Goal: Find specific page/section: Find specific page/section

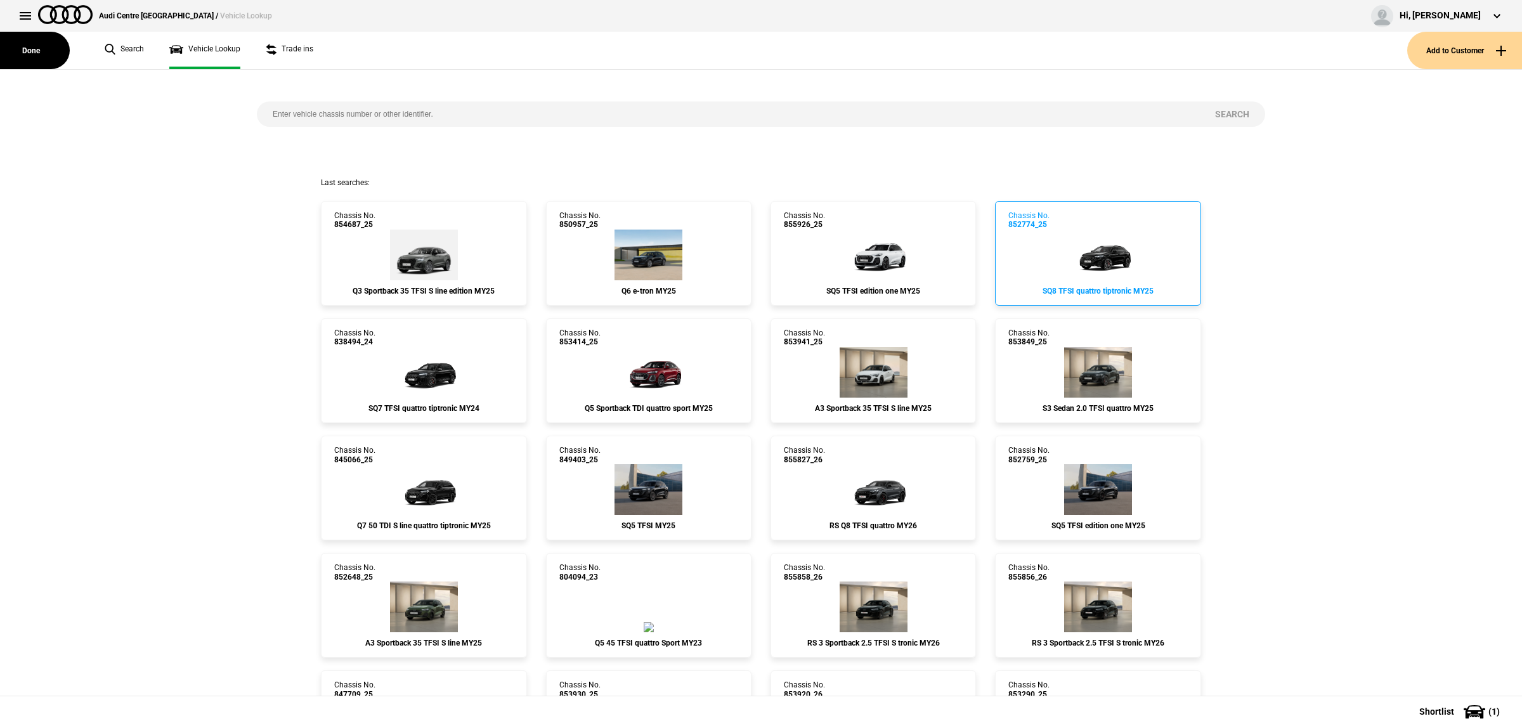
click at [1099, 258] on link "Chassis No. 852774_25 SQ8 TFSI quattro tiptronic MY25" at bounding box center [1097, 253] width 205 height 105
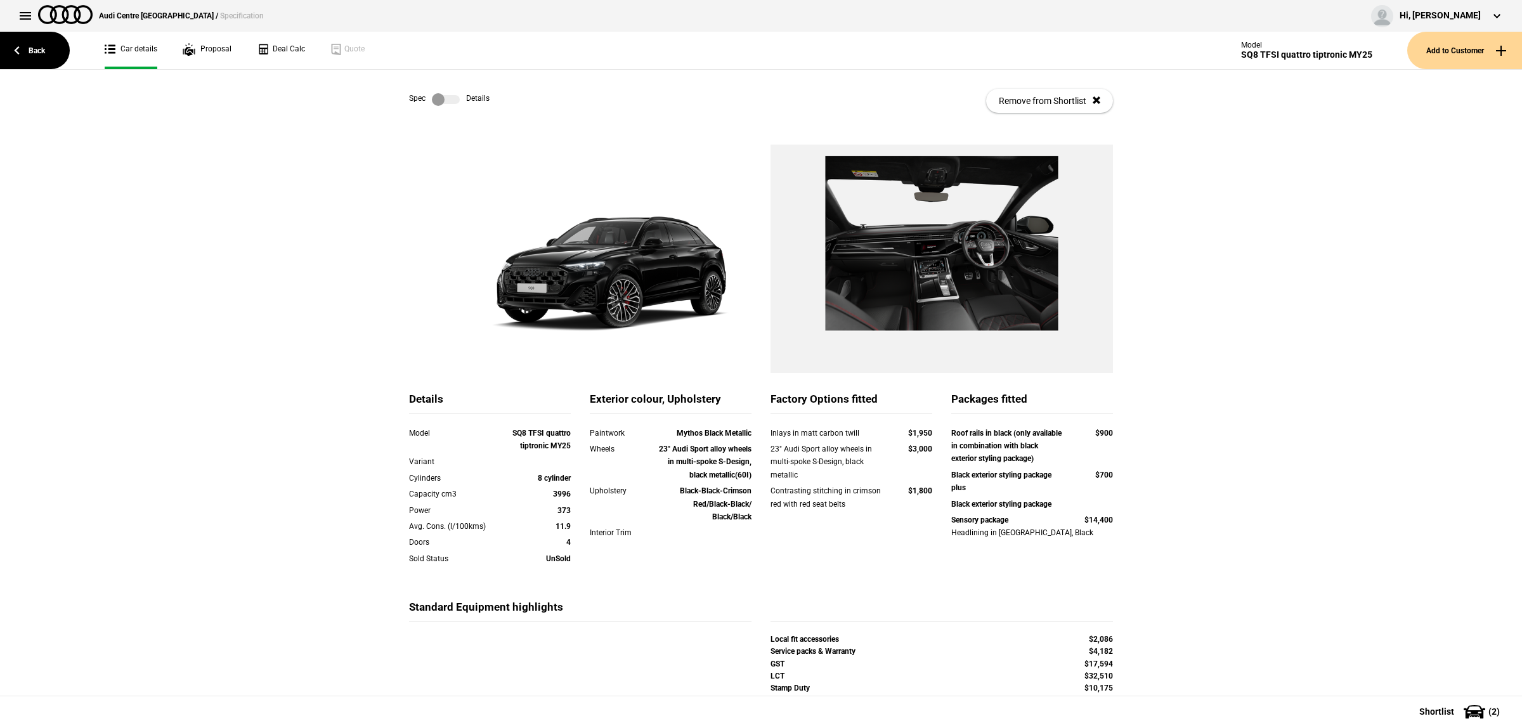
click at [441, 101] on label at bounding box center [446, 99] width 28 height 13
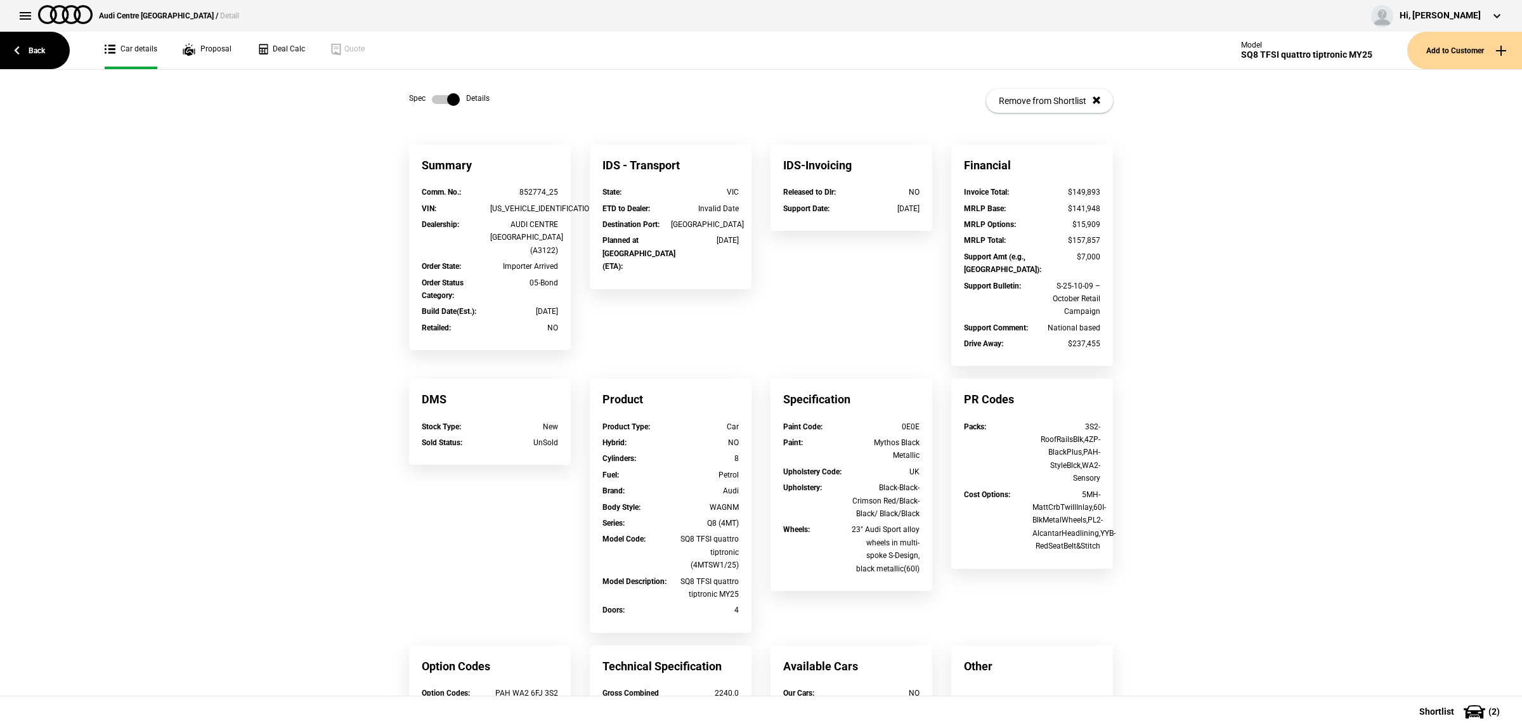
click at [717, 395] on div "Product" at bounding box center [671, 399] width 162 height 41
click at [228, 53] on link "Proposal" at bounding box center [207, 50] width 49 height 37
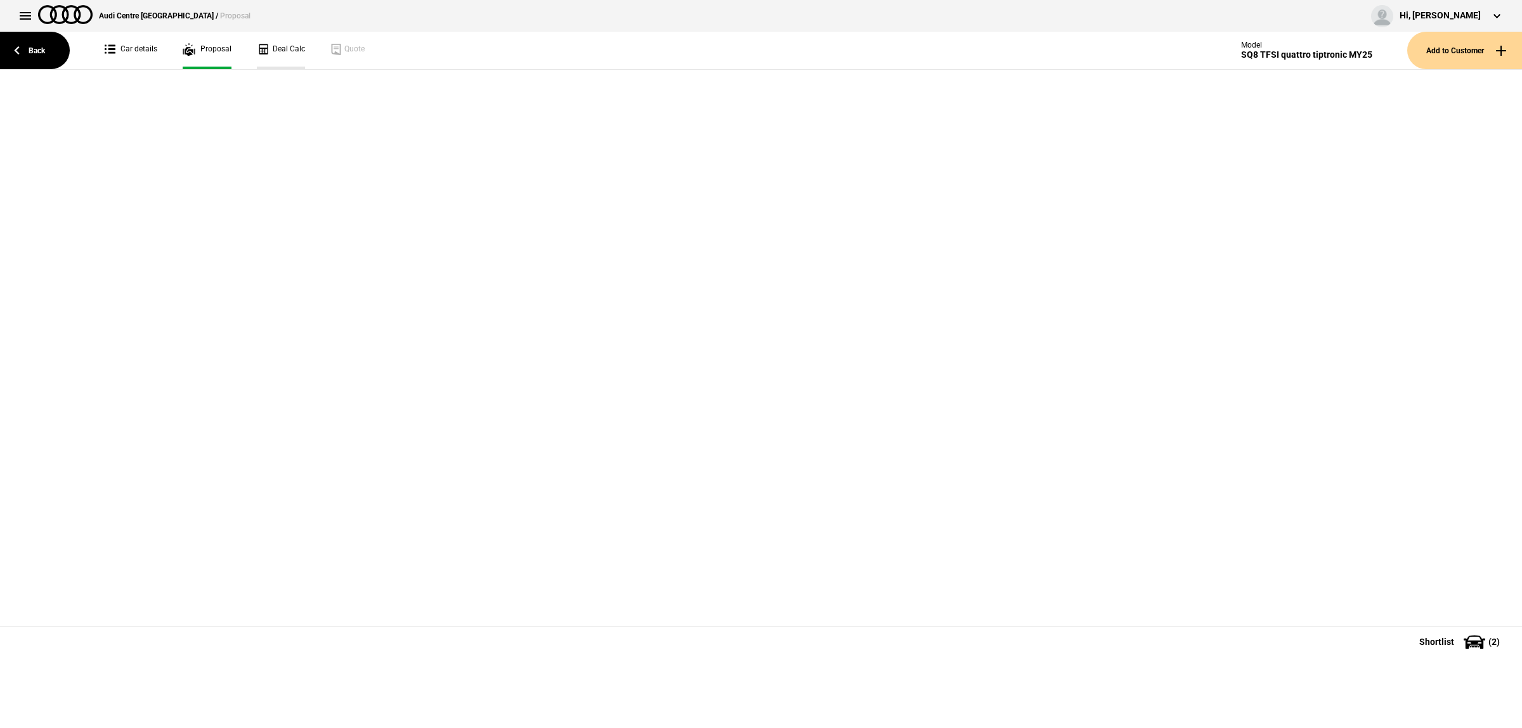
click at [273, 44] on link "Deal Calc" at bounding box center [281, 50] width 48 height 37
click at [27, 23] on button at bounding box center [25, 15] width 25 height 25
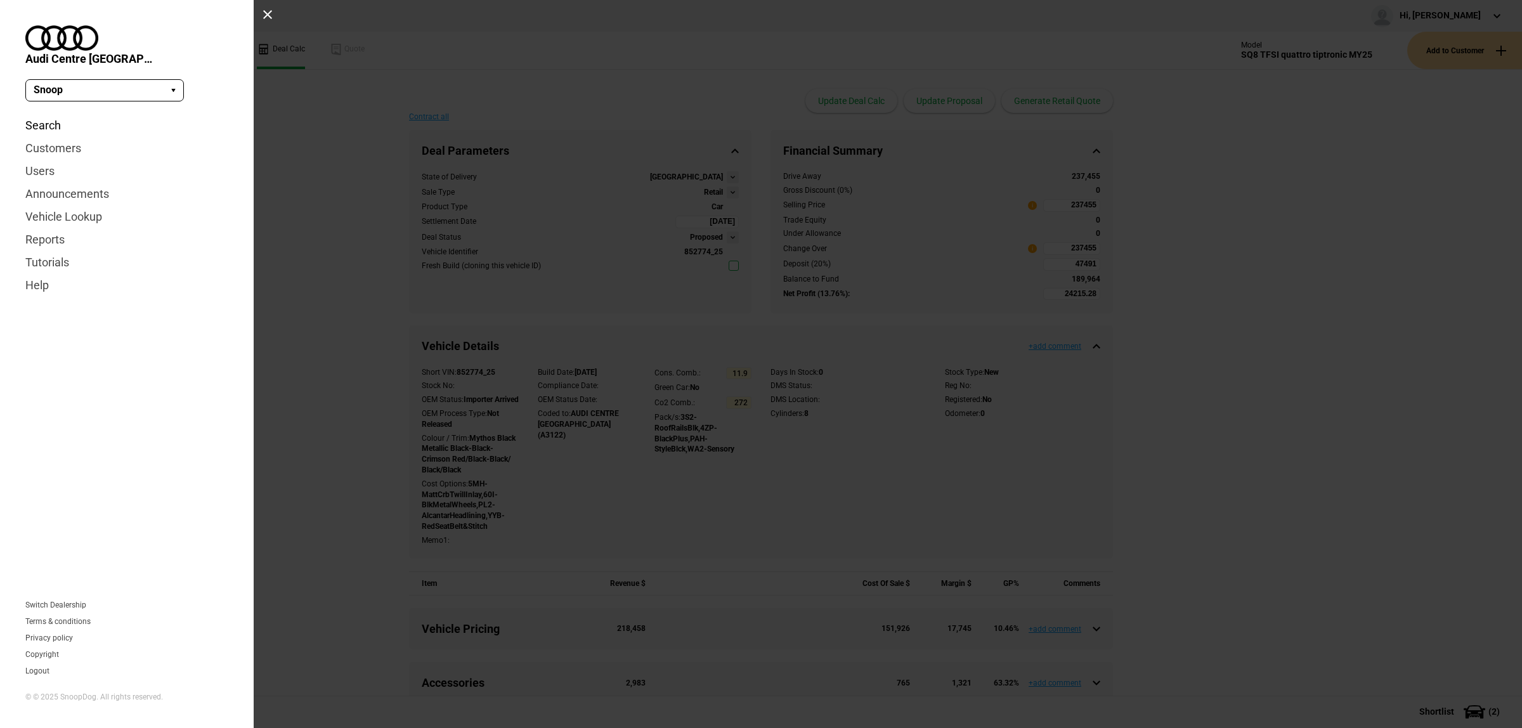
click at [51, 114] on link "Search" at bounding box center [126, 125] width 203 height 23
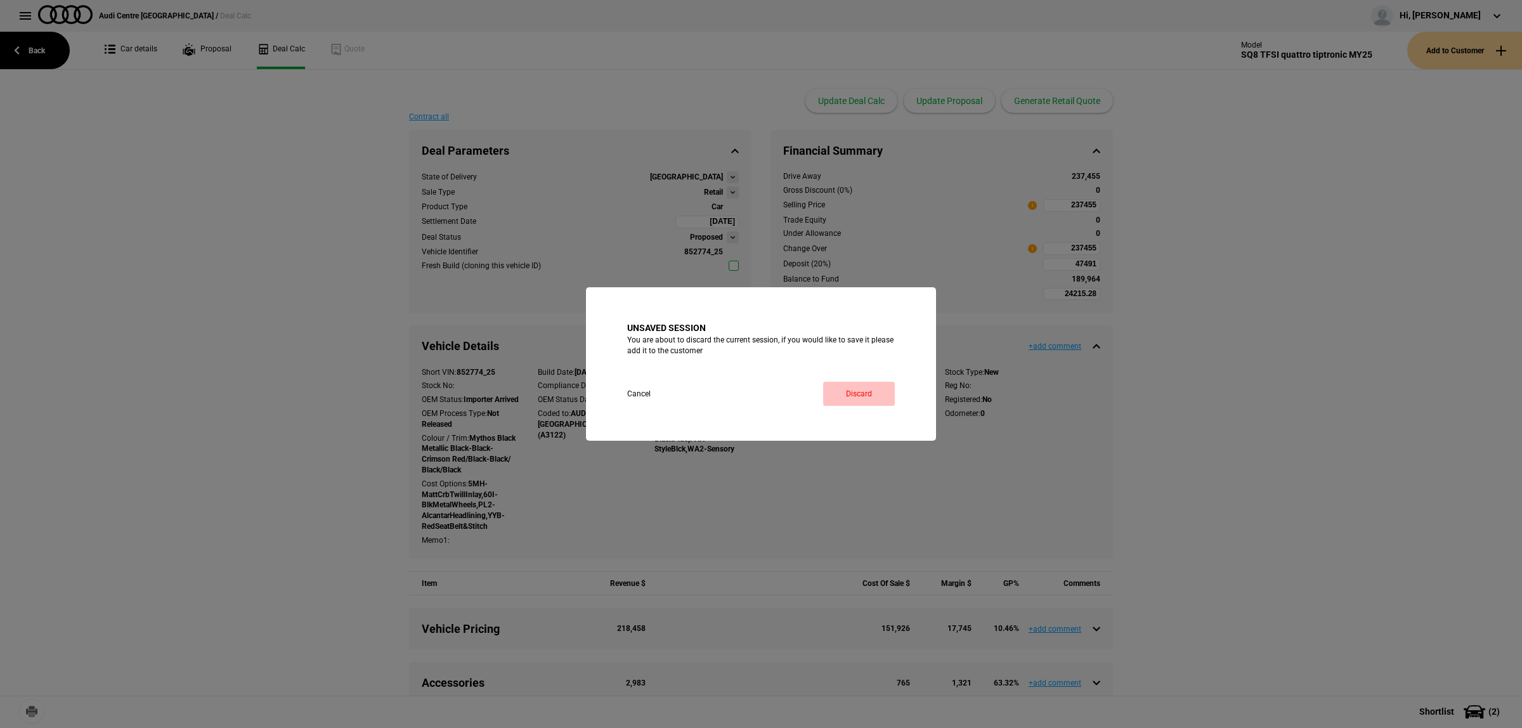
click at [860, 389] on link "Discard" at bounding box center [859, 394] width 72 height 24
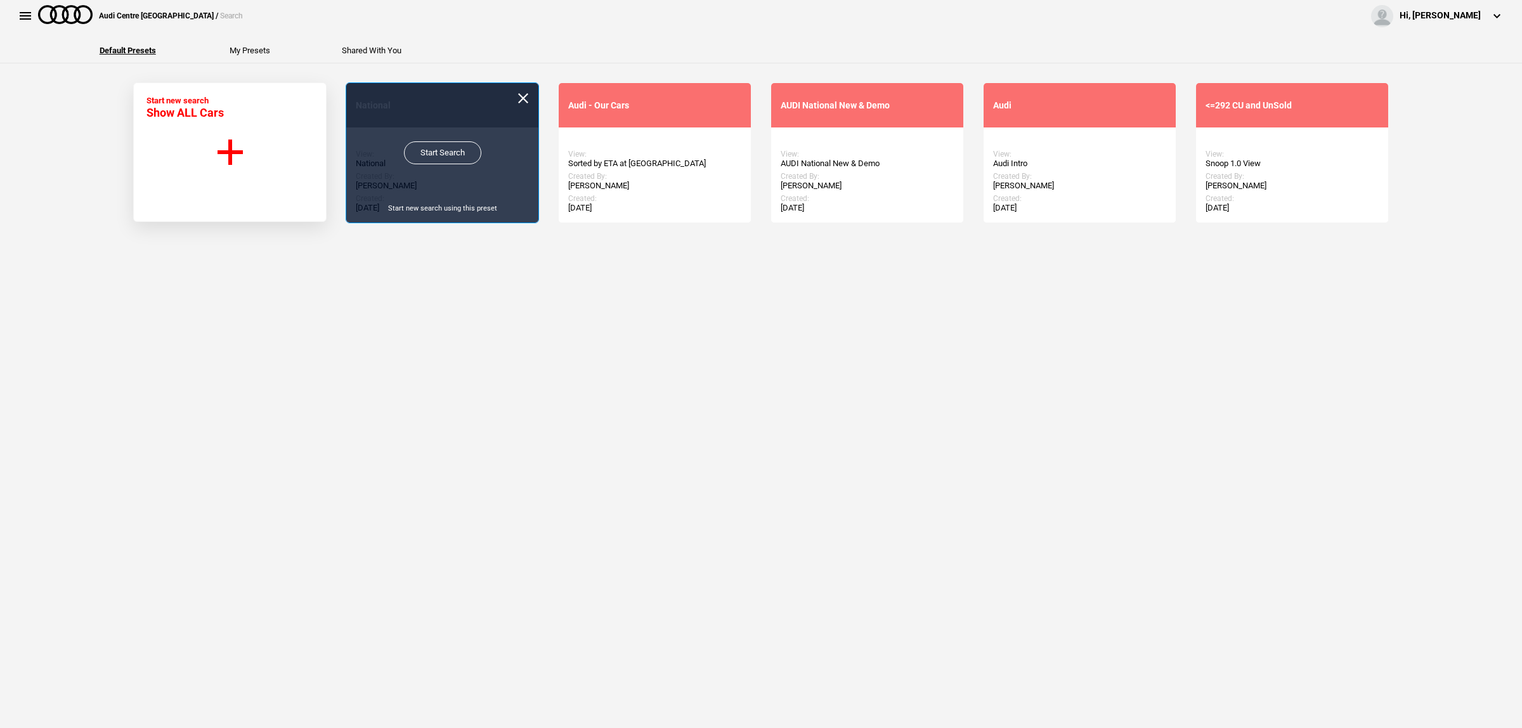
click at [420, 150] on link "Start Search" at bounding box center [442, 152] width 77 height 23
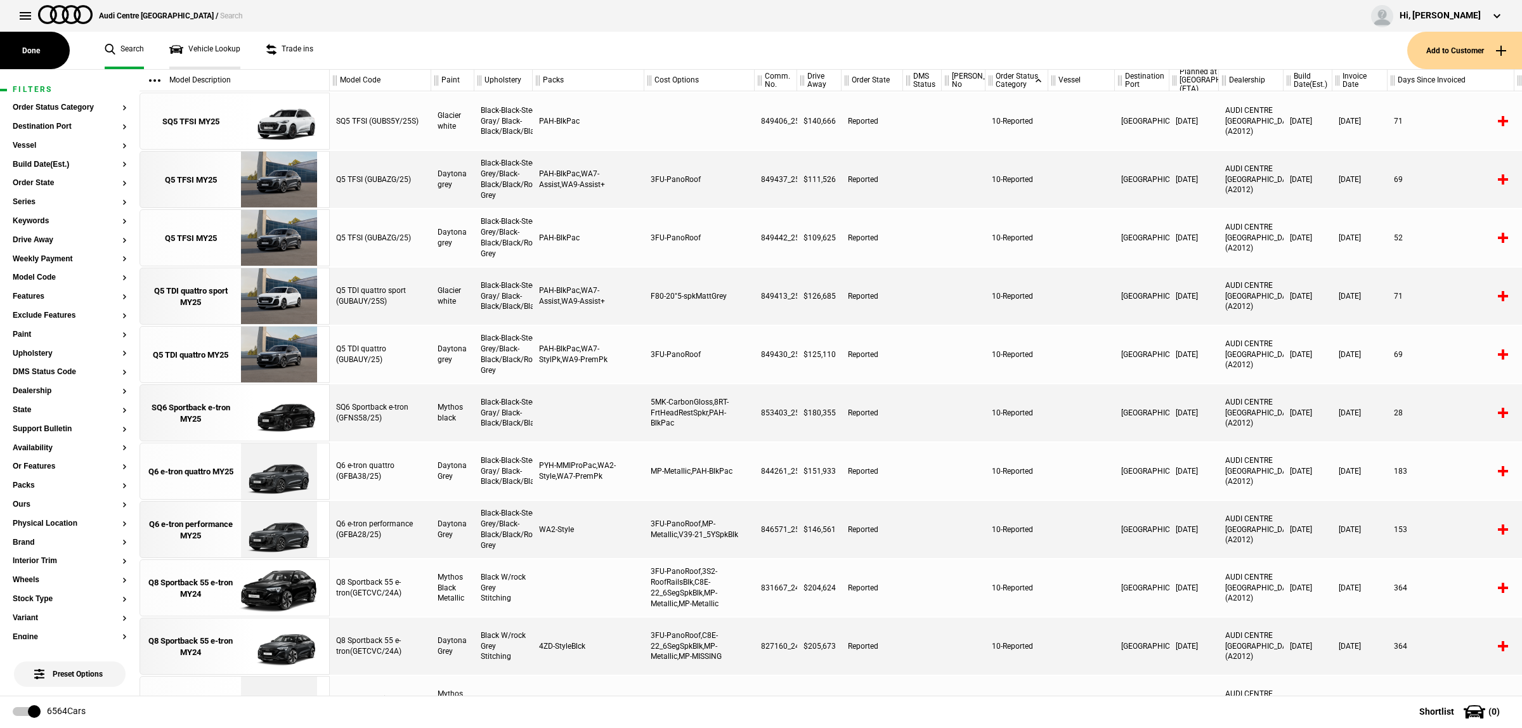
click at [213, 48] on link "Vehicle Lookup" at bounding box center [204, 50] width 71 height 37
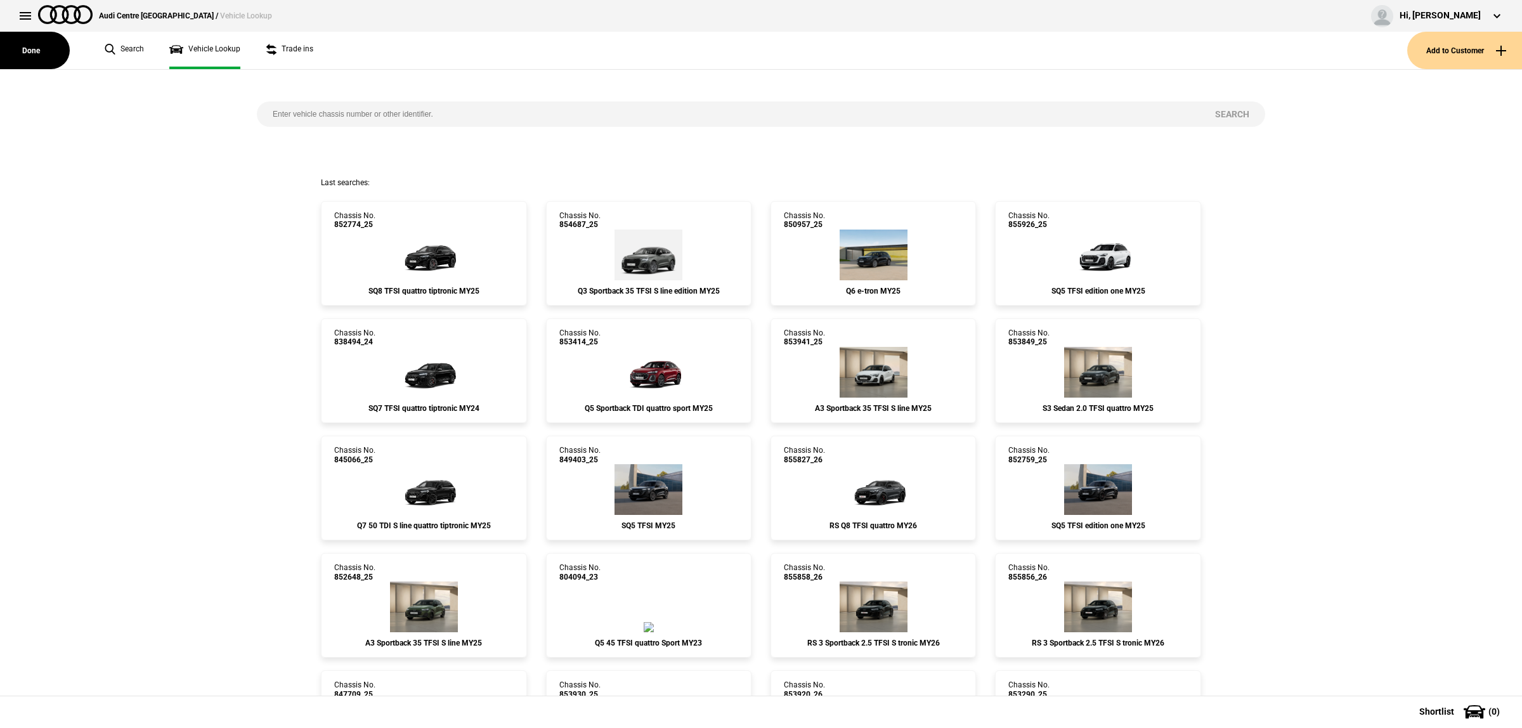
click at [354, 108] on input "search" at bounding box center [728, 113] width 942 height 25
paste input "845113"
type input "845113"
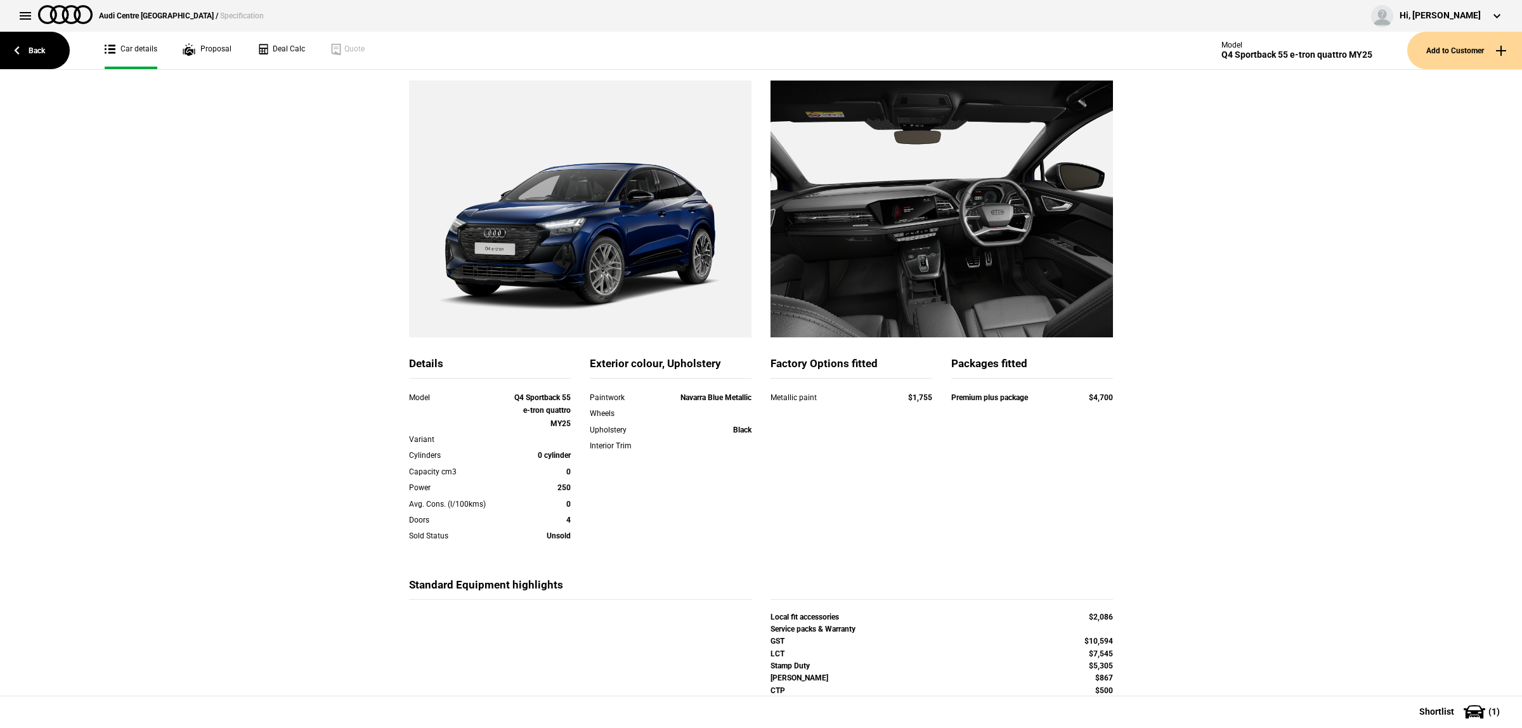
scroll to position [145, 0]
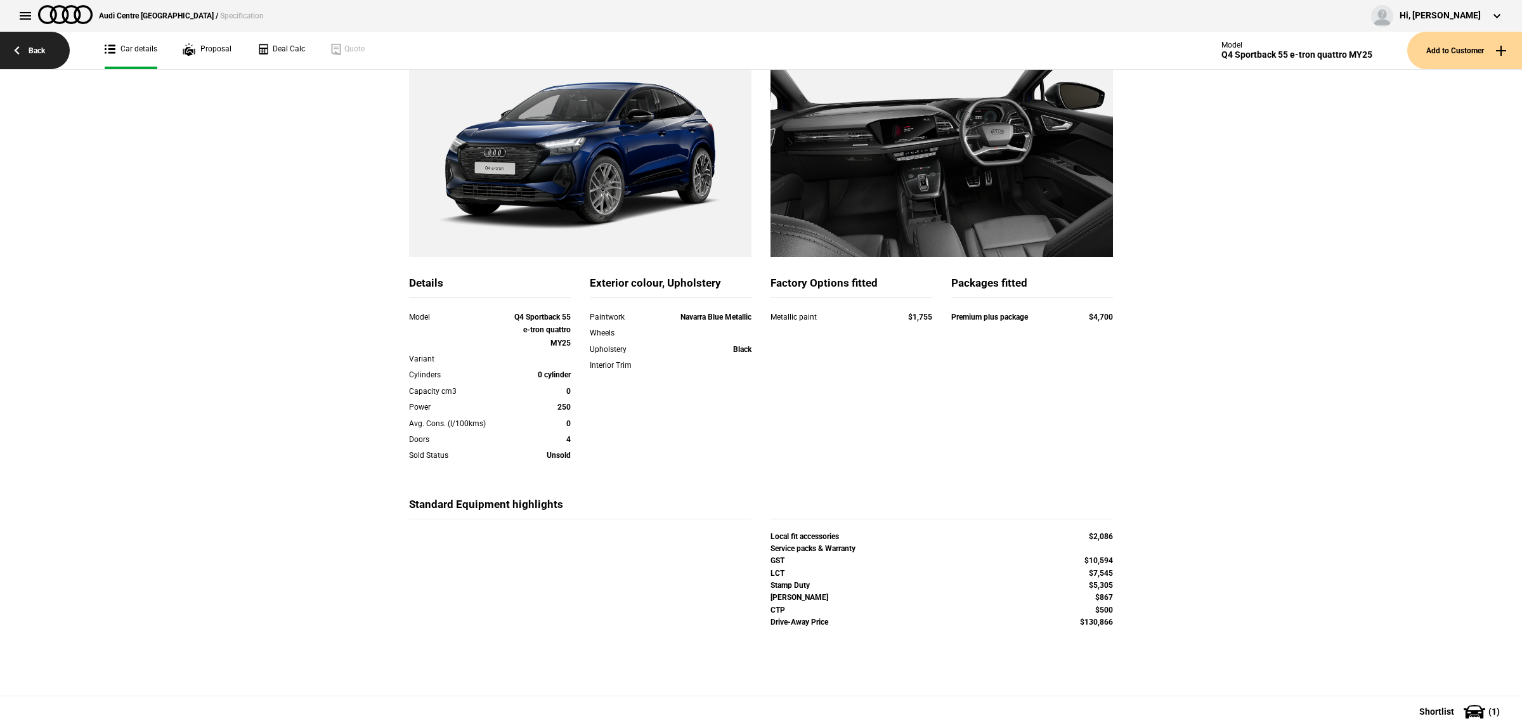
click at [13, 46] on link "Back" at bounding box center [35, 50] width 70 height 37
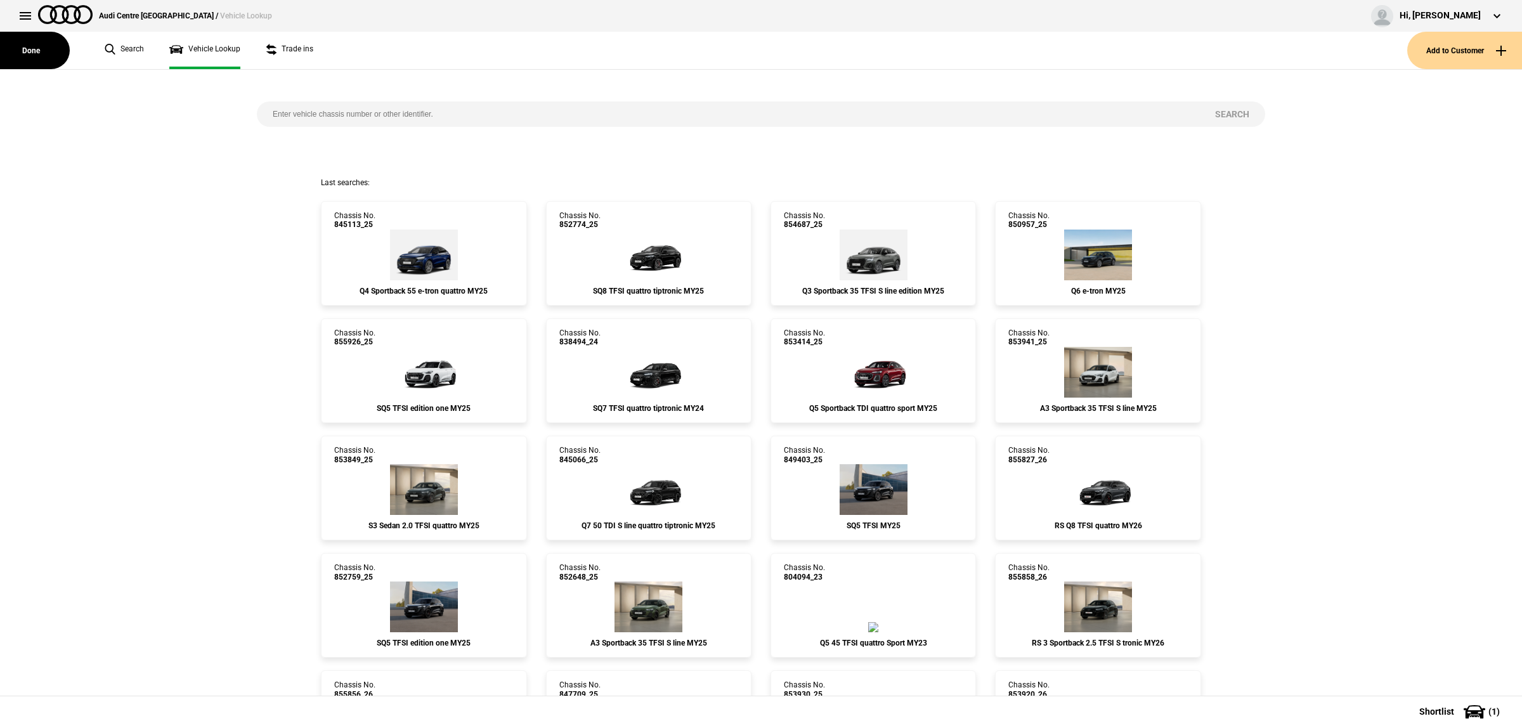
click at [438, 124] on input "search" at bounding box center [728, 113] width 942 height 25
paste input "854754"
type input "854754"
